Goal: Task Accomplishment & Management: Use online tool/utility

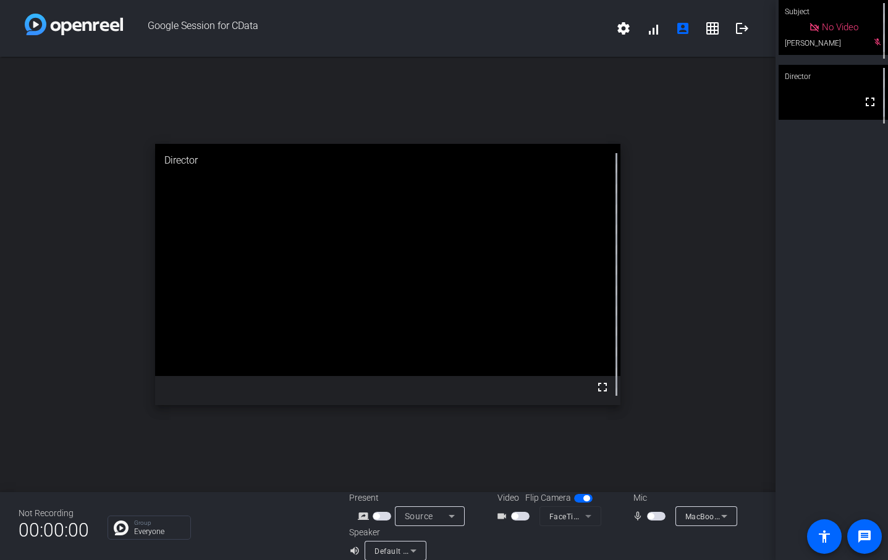
scroll to position [14, 0]
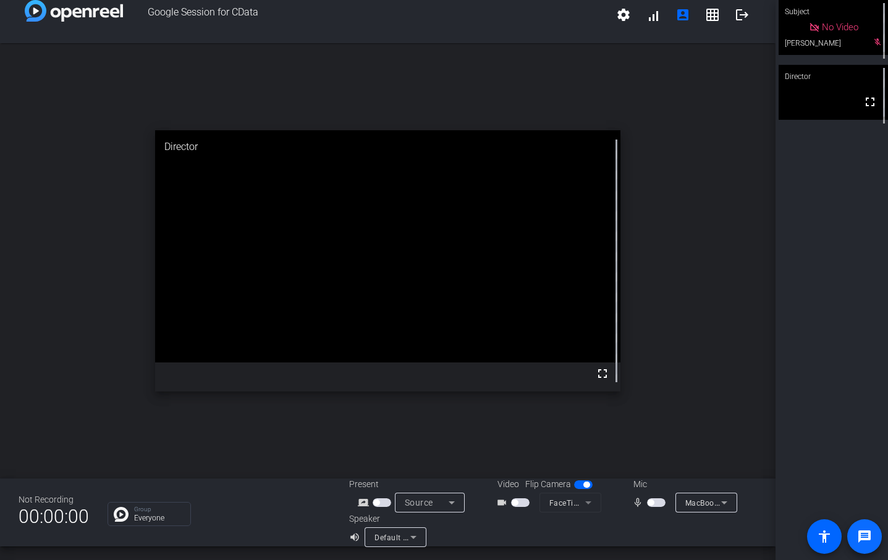
click at [871, 539] on link "message" at bounding box center [864, 537] width 35 height 35
click at [655, 503] on span "button" at bounding box center [656, 503] width 19 height 9
click at [109, 250] on div "open_in_new Director fullscreen" at bounding box center [387, 261] width 775 height 436
click at [51, 303] on div "open_in_new Director fullscreen" at bounding box center [387, 261] width 775 height 436
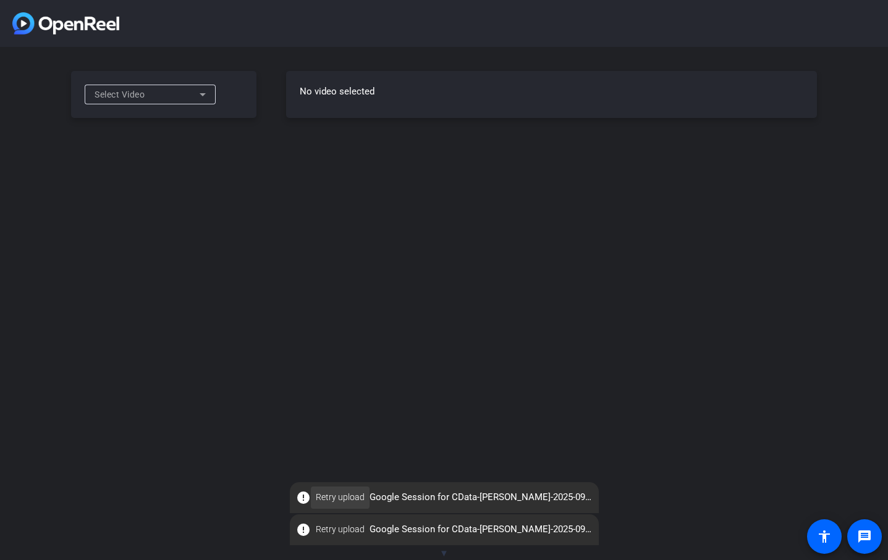
click at [339, 495] on span "Retry upload" at bounding box center [340, 497] width 49 height 13
click at [508, 104] on div "No video selected" at bounding box center [551, 94] width 531 height 47
click at [200, 95] on icon at bounding box center [202, 94] width 15 height 15
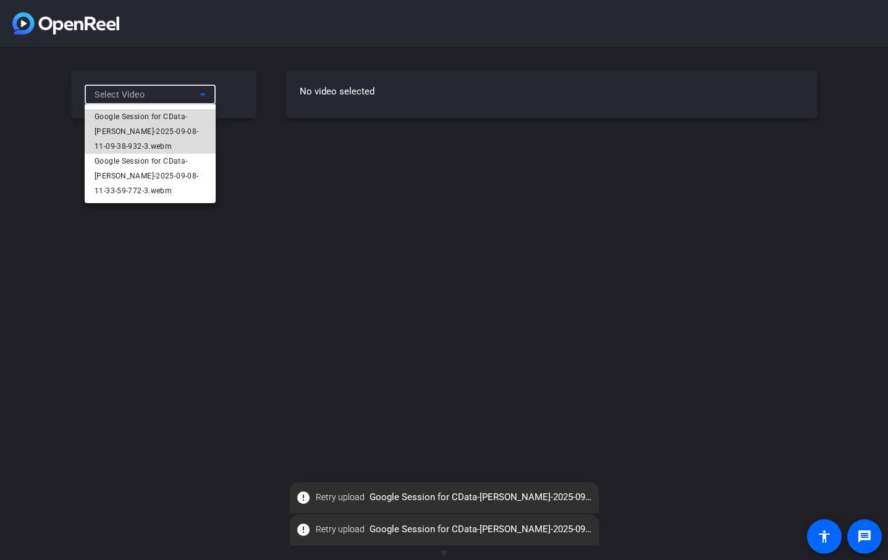
click at [190, 130] on span "Google Session for CData-[PERSON_NAME]-2025-09-08-11-09-38-932-3.webm" at bounding box center [150, 131] width 111 height 44
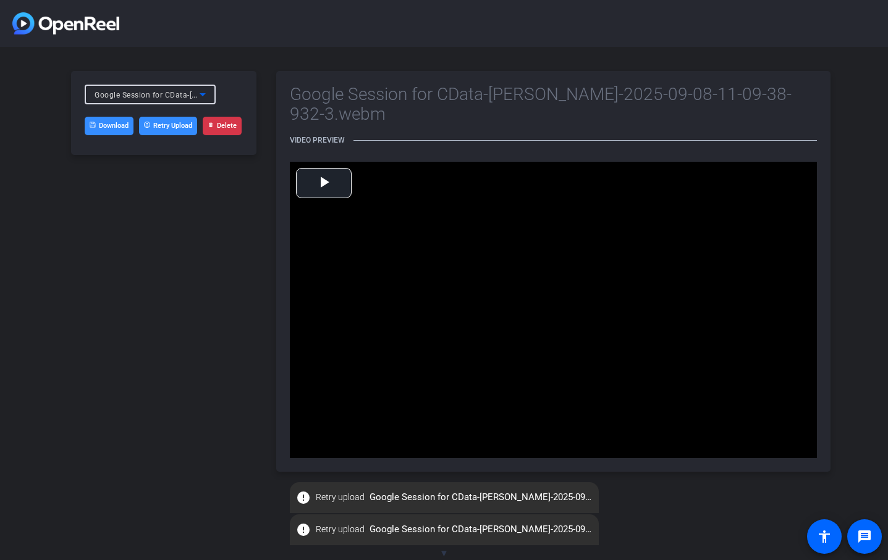
click at [107, 125] on link "Download" at bounding box center [109, 126] width 49 height 19
click at [195, 96] on icon at bounding box center [202, 94] width 15 height 15
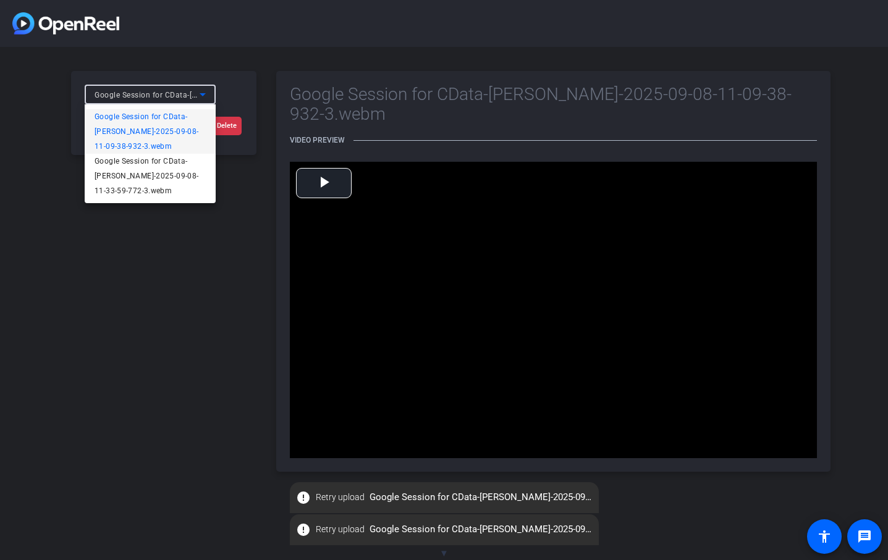
click at [214, 438] on div at bounding box center [444, 280] width 888 height 560
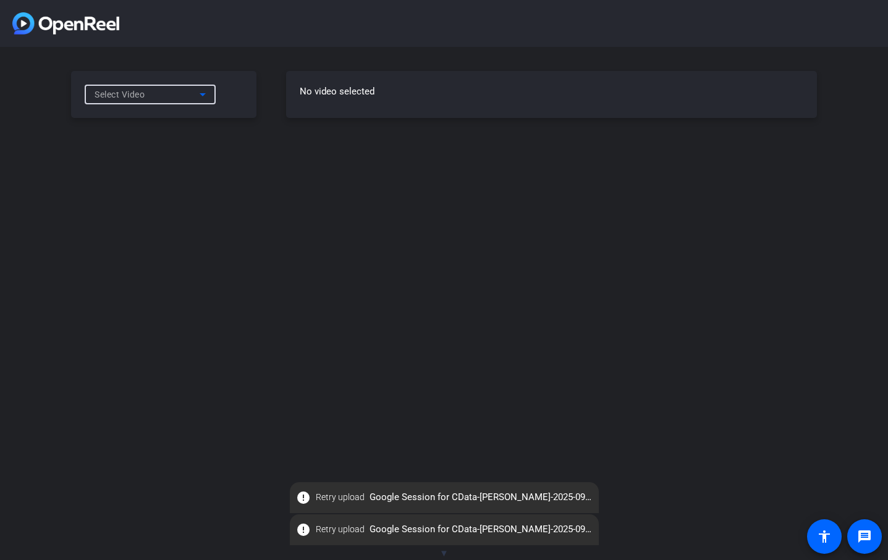
click at [189, 93] on div "Select Video" at bounding box center [147, 94] width 105 height 15
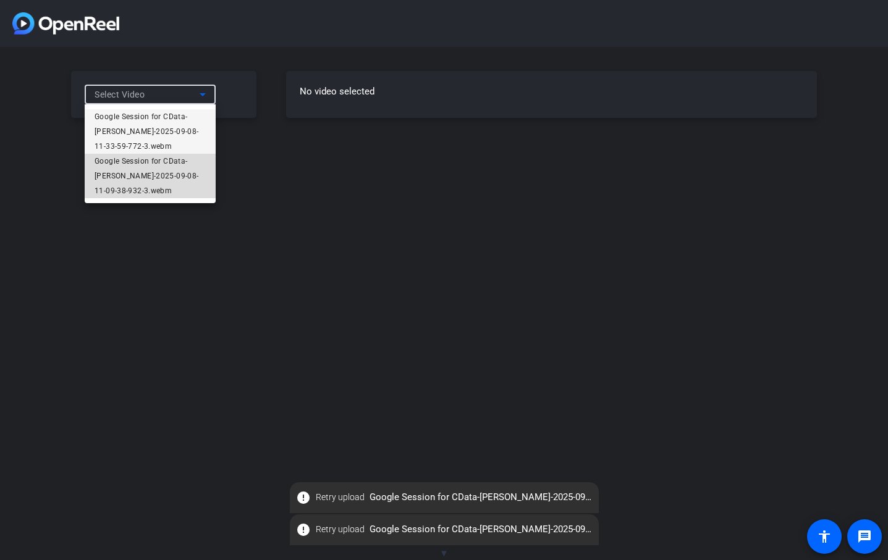
click at [172, 174] on span "Google Session for CData-[PERSON_NAME]-2025-09-08-11-09-38-932-3.webm" at bounding box center [150, 176] width 111 height 44
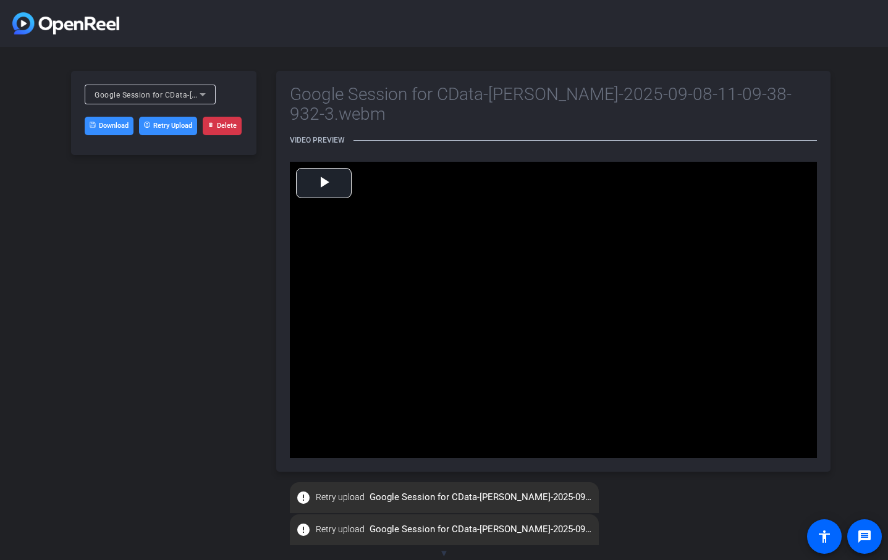
click at [116, 124] on link "Download" at bounding box center [109, 126] width 49 height 19
click at [189, 99] on span "Google Session for CData-[PERSON_NAME]-2025-09-08-11-09-38-932-3.webm" at bounding box center [235, 95] width 280 height 10
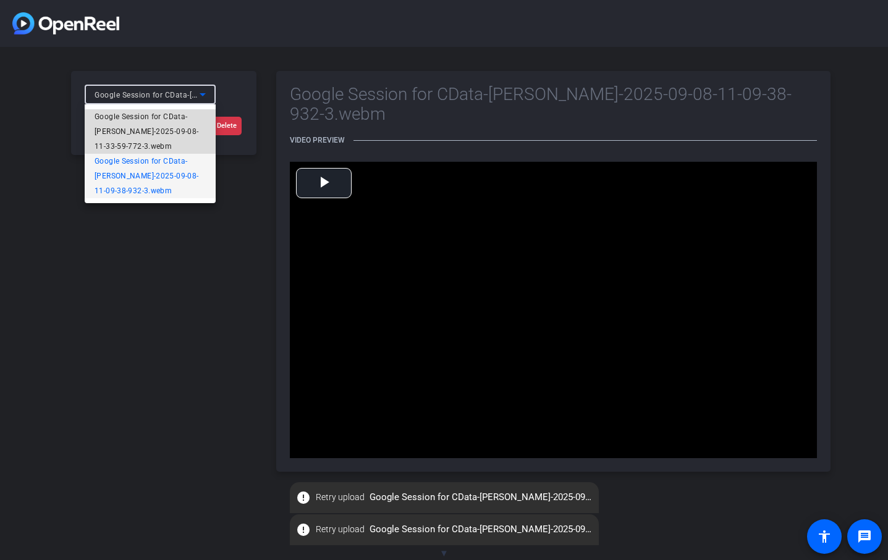
click at [179, 132] on span "Google Session for CData-[PERSON_NAME]-2025-09-08-11-33-59-772-3.webm" at bounding box center [150, 131] width 111 height 44
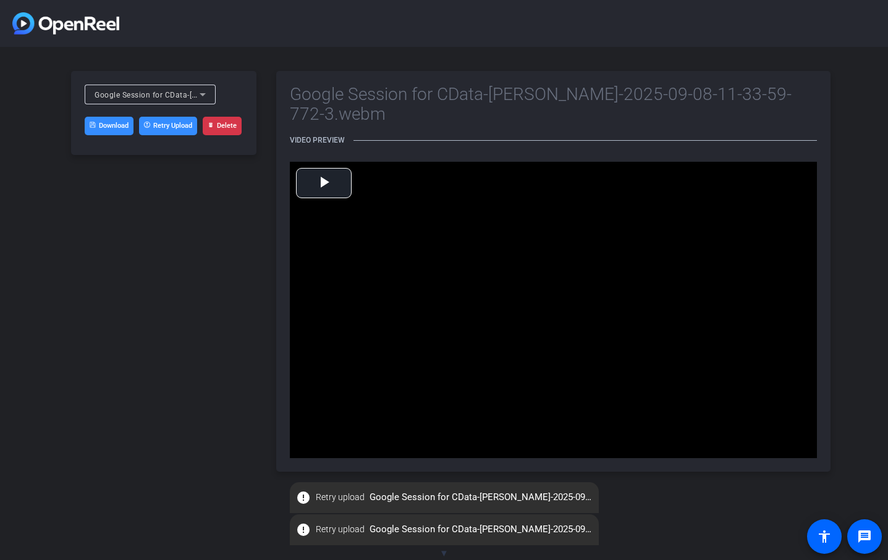
click at [119, 132] on link "Download" at bounding box center [109, 126] width 49 height 19
click at [169, 130] on button "Retry Upload" at bounding box center [168, 126] width 58 height 19
